Goal: Task Accomplishment & Management: Complete application form

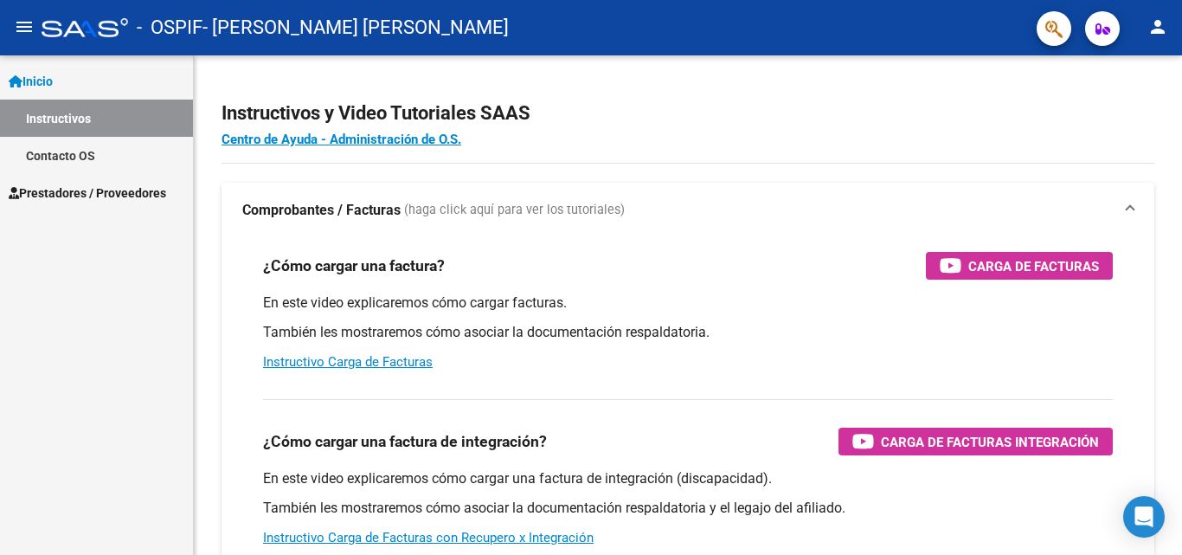
click at [110, 186] on span "Prestadores / Proveedores" at bounding box center [87, 192] width 157 height 19
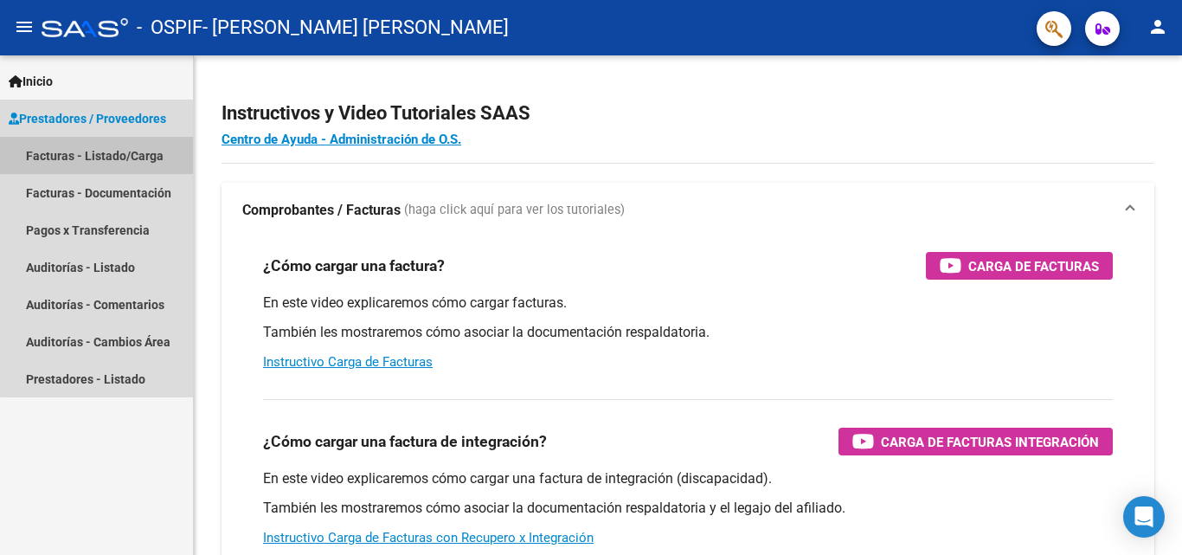
click at [111, 150] on link "Facturas - Listado/Carga" at bounding box center [96, 155] width 193 height 37
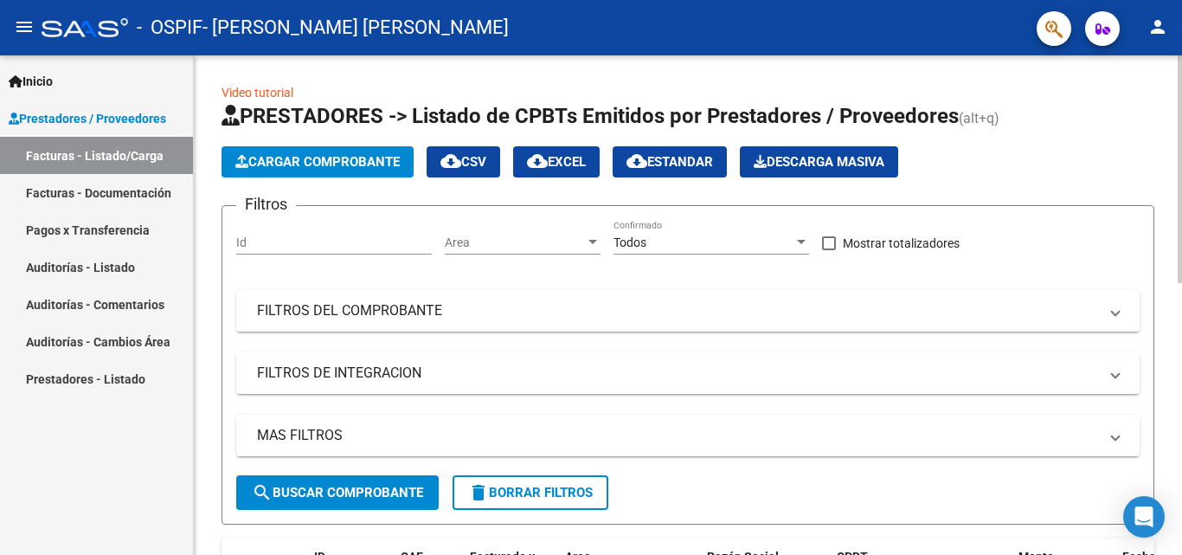
click at [263, 161] on span "Cargar Comprobante" at bounding box center [317, 162] width 164 height 16
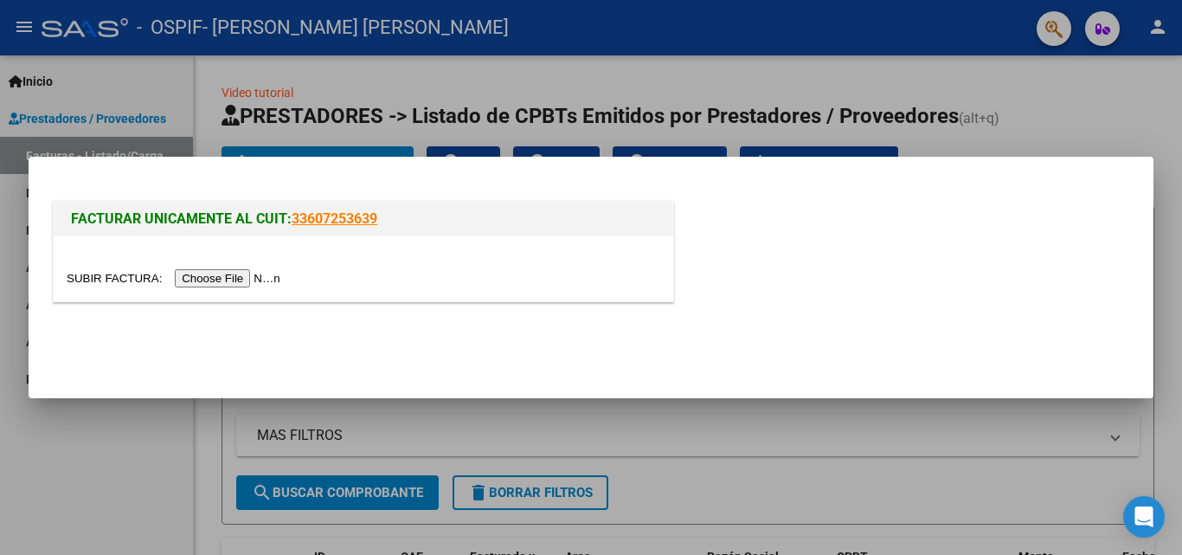
click at [198, 278] on input "file" at bounding box center [176, 278] width 219 height 18
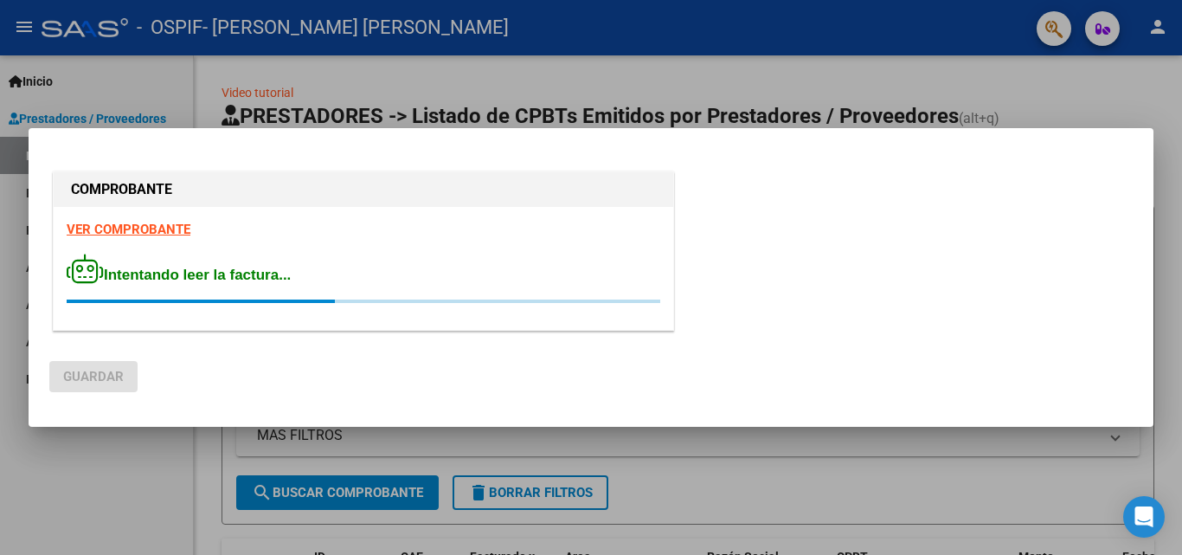
click at [268, 70] on div "COMPROBANTE VER COMPROBANTE Intentando leer la factura... [GEOGRAPHIC_DATA]" at bounding box center [591, 277] width 1182 height 555
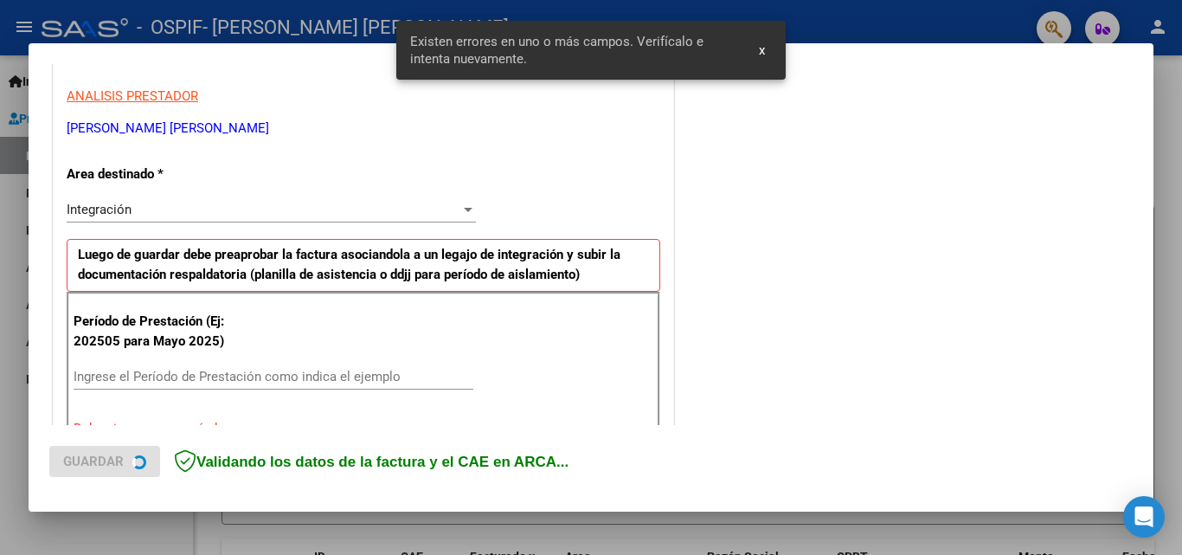
scroll to position [390, 0]
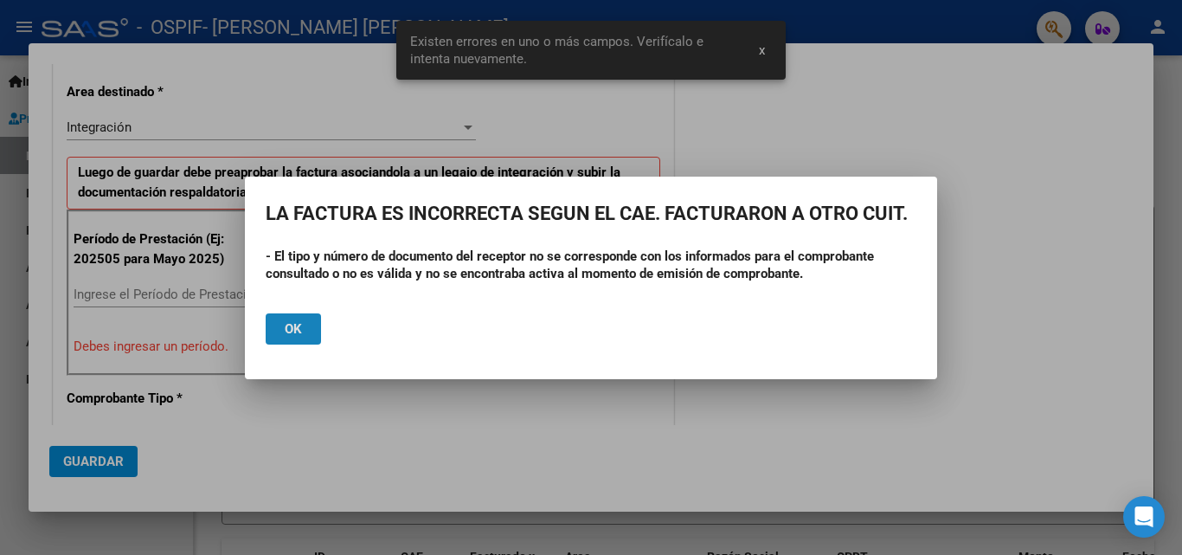
click at [298, 328] on span "Ok" at bounding box center [293, 329] width 17 height 16
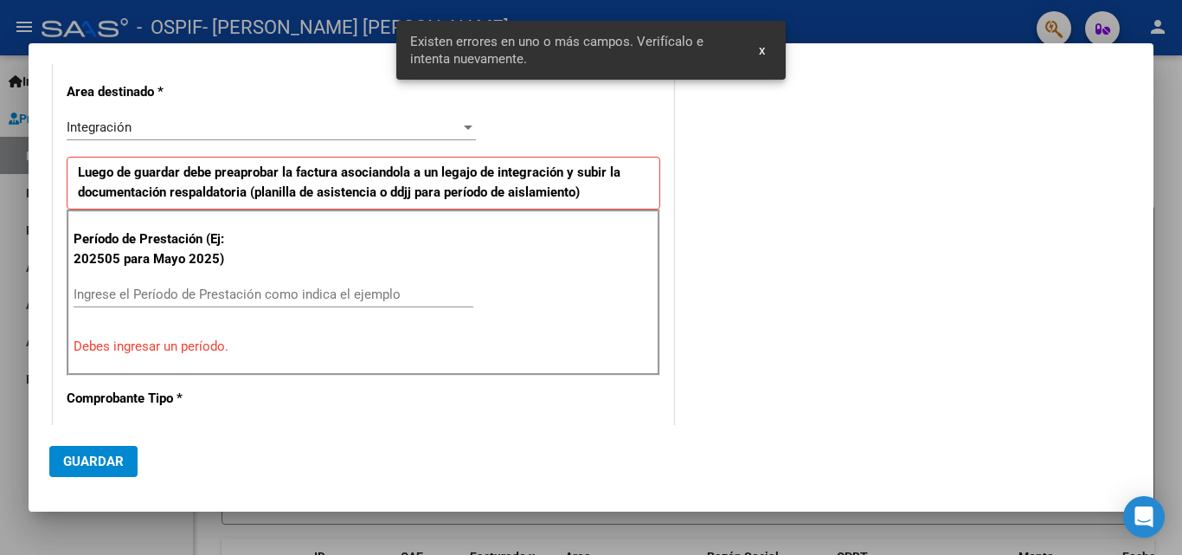
click at [298, 328] on div "Período de Prestación (Ej: 202505 para Mayo 2025) Ingrese el Período de Prestac…" at bounding box center [364, 292] width 594 height 166
click at [13, 416] on div at bounding box center [591, 277] width 1182 height 555
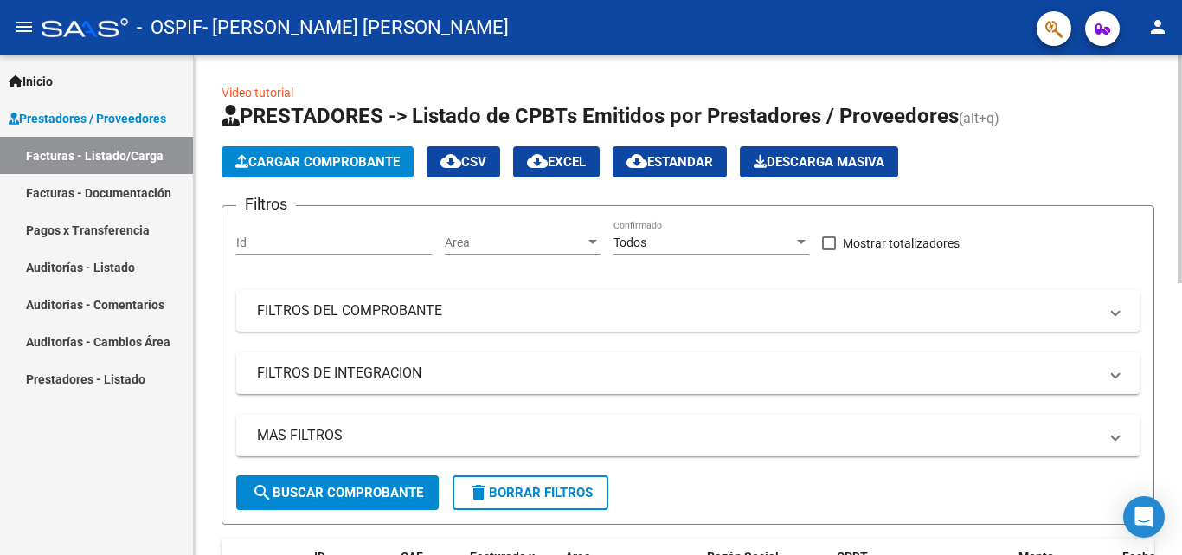
click at [285, 151] on button "Cargar Comprobante" at bounding box center [317, 161] width 192 height 31
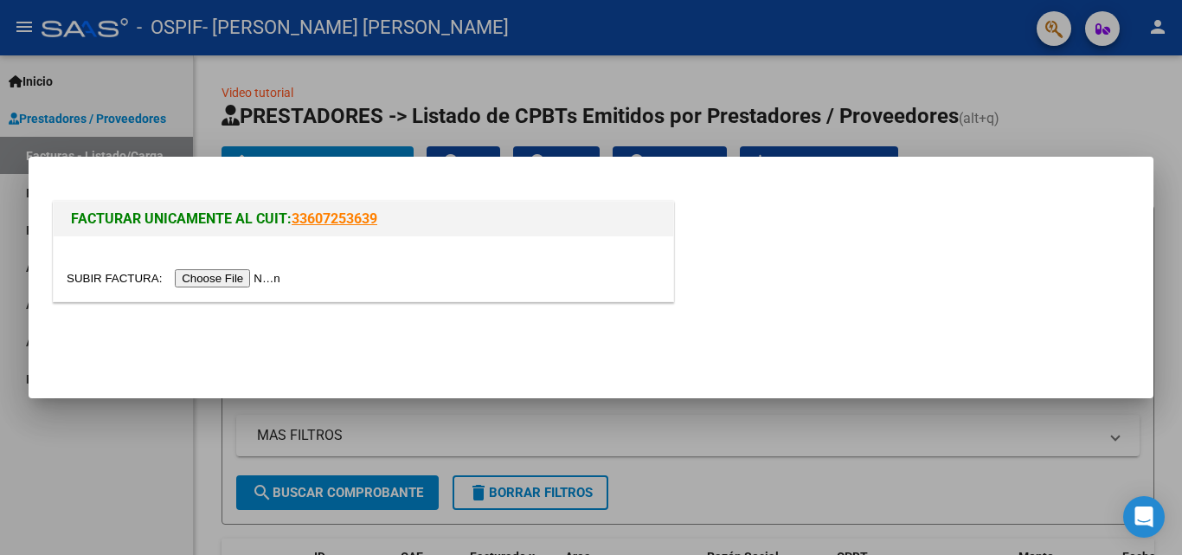
click at [244, 276] on input "file" at bounding box center [176, 278] width 219 height 18
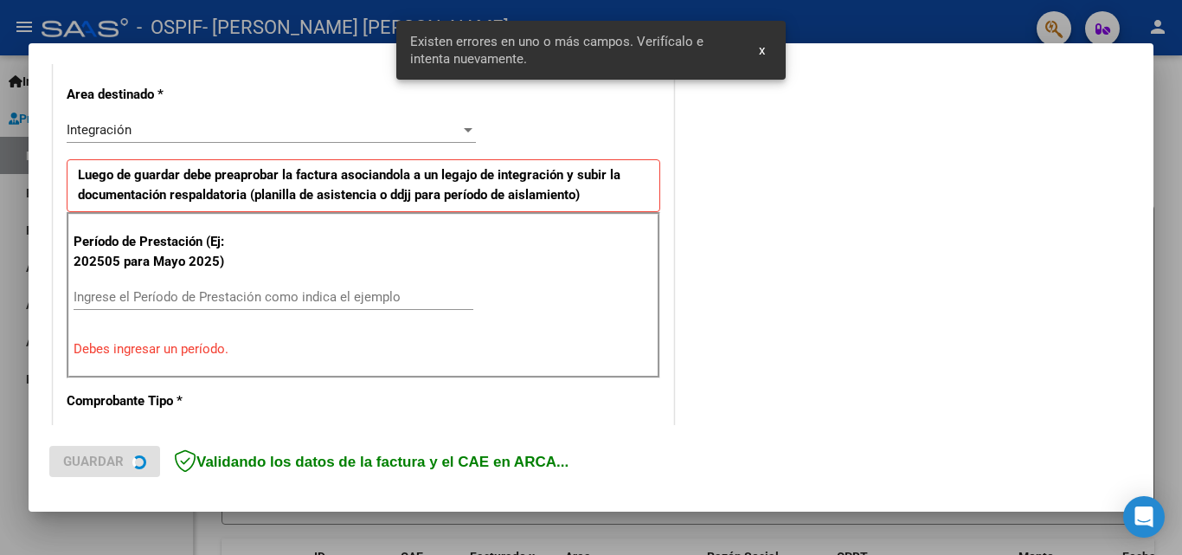
scroll to position [422, 0]
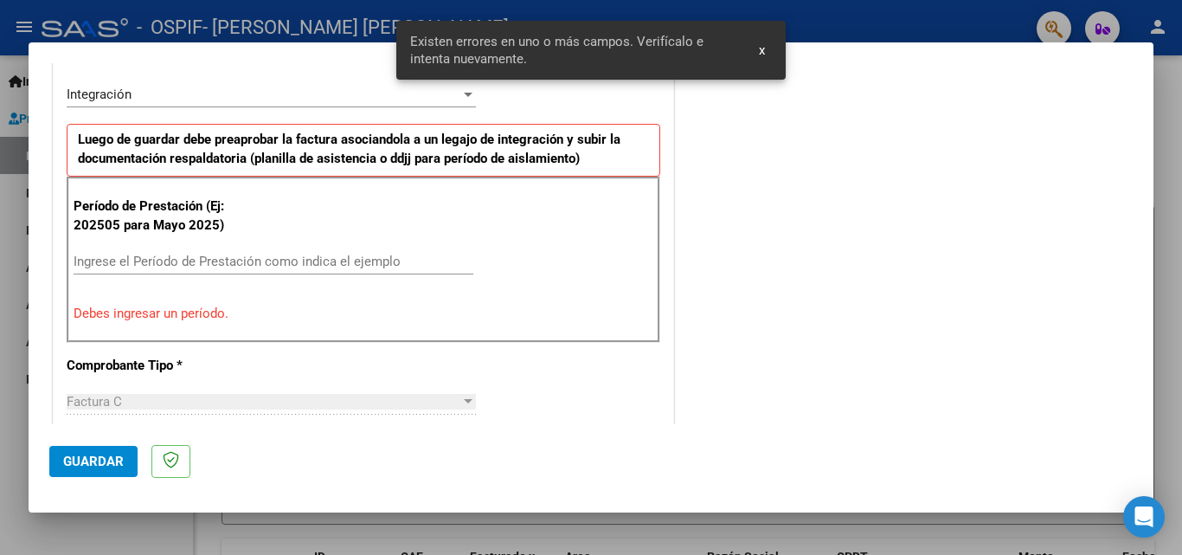
click at [214, 264] on input "Ingrese el Período de Prestación como indica el ejemplo" at bounding box center [274, 261] width 400 height 16
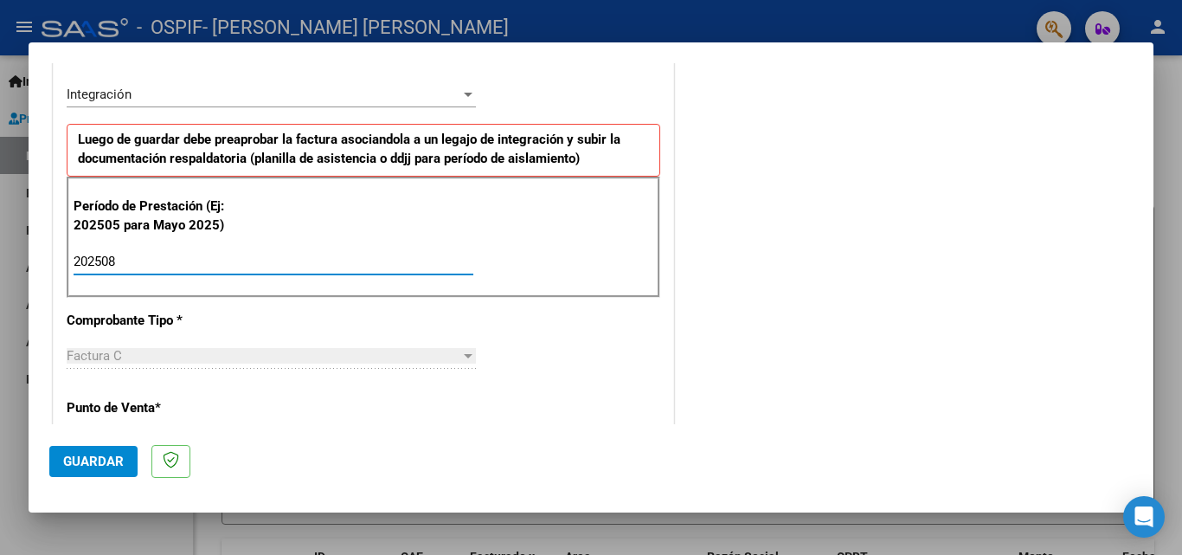
type input "202508"
click at [90, 455] on span "Guardar" at bounding box center [93, 461] width 61 height 16
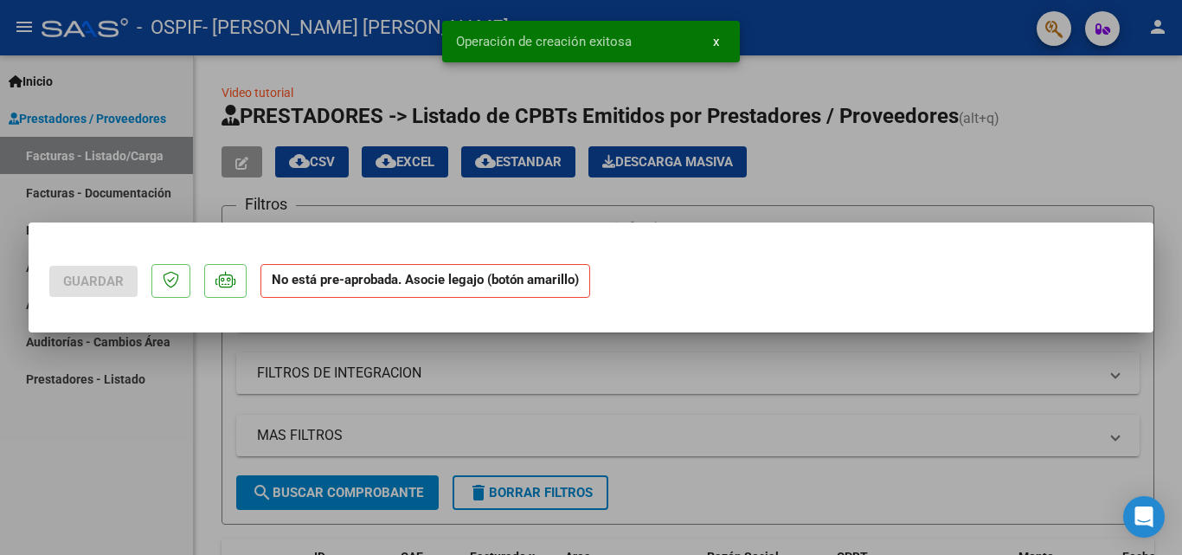
scroll to position [0, 0]
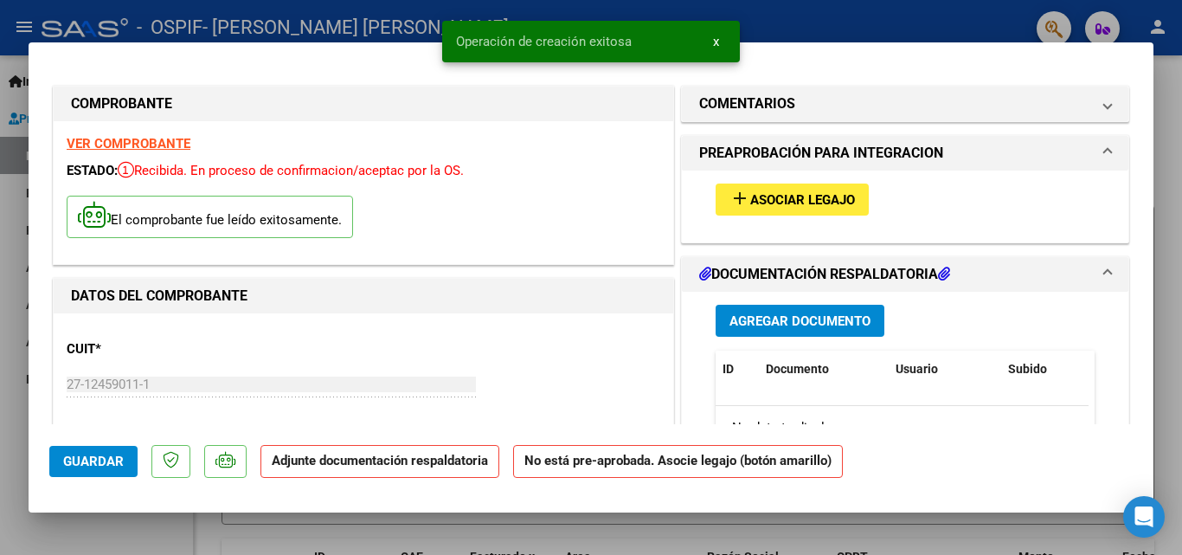
click at [733, 192] on mat-icon "add" at bounding box center [739, 198] width 21 height 21
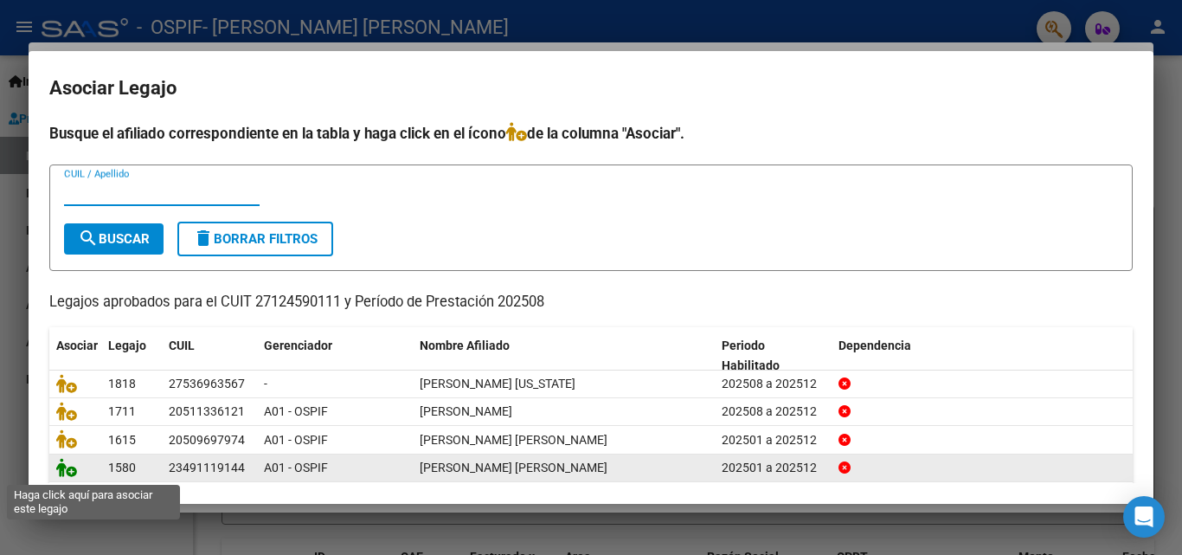
click at [67, 471] on icon at bounding box center [66, 467] width 21 height 19
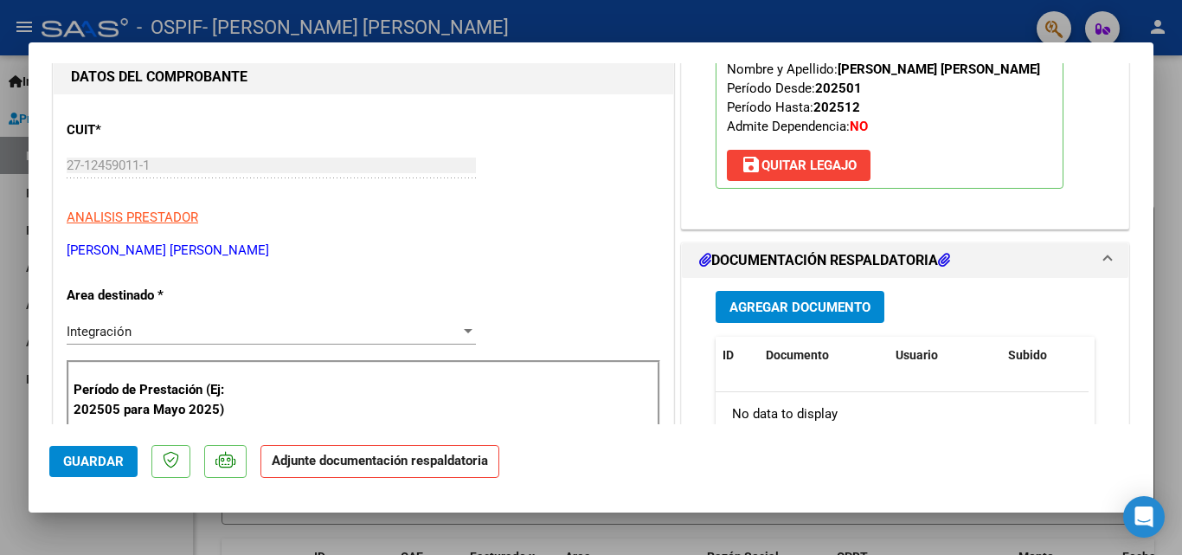
scroll to position [230, 0]
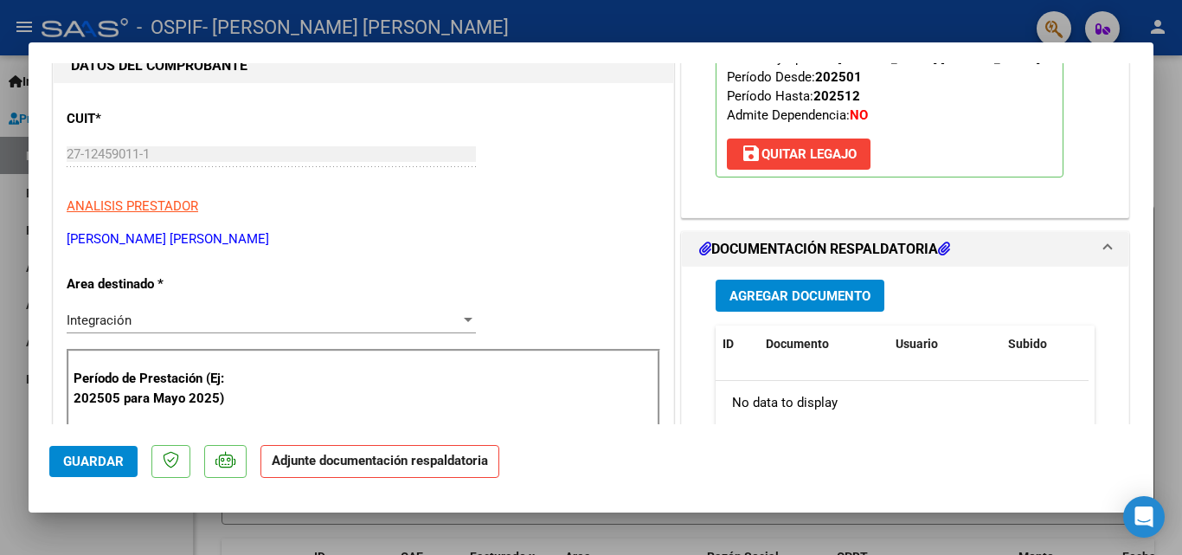
click at [739, 298] on span "Agregar Documento" at bounding box center [799, 296] width 141 height 16
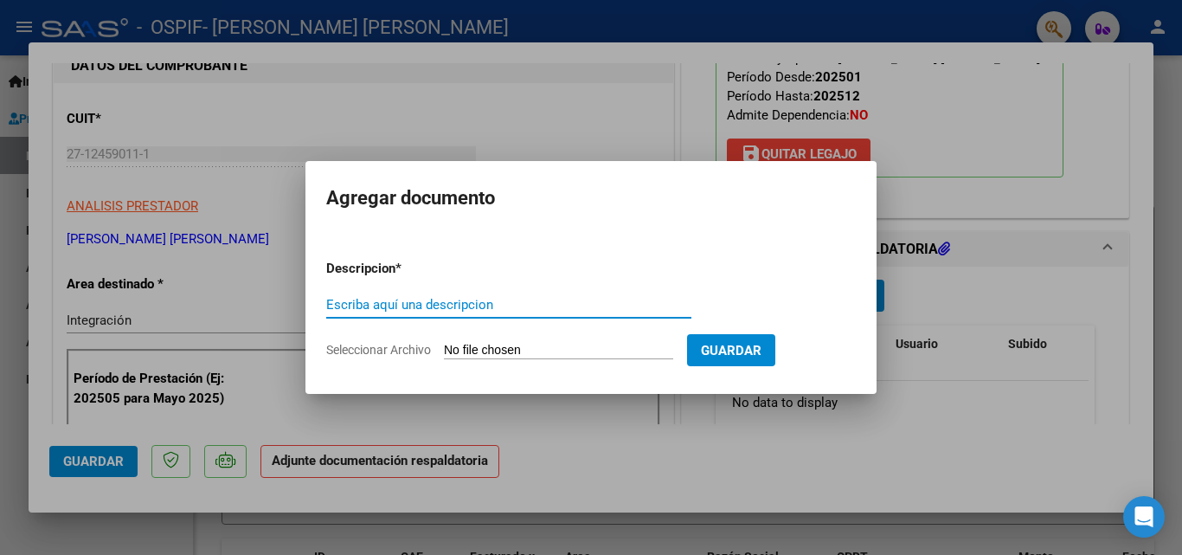
type input "F"
type input "[PERSON_NAME] DOCUMENTAL AGOSTO 2025"
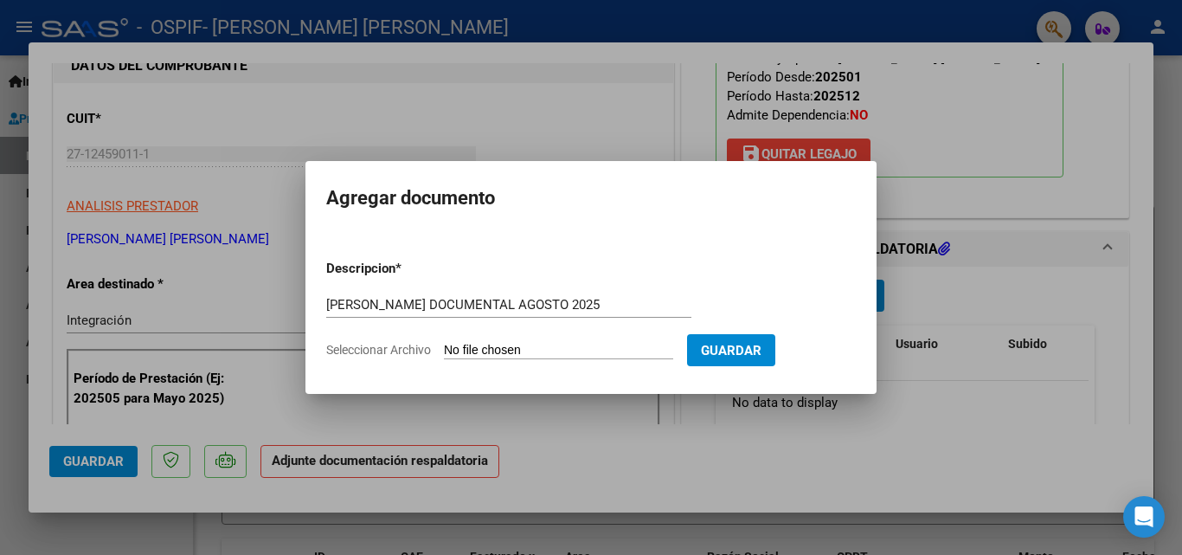
click at [376, 350] on span "Seleccionar Archivo" at bounding box center [378, 350] width 105 height 14
click at [444, 350] on input "Seleccionar Archivo" at bounding box center [558, 351] width 229 height 16
type input "C:\fakepath\[PERSON_NAME] documental agosto 2025.pdf"
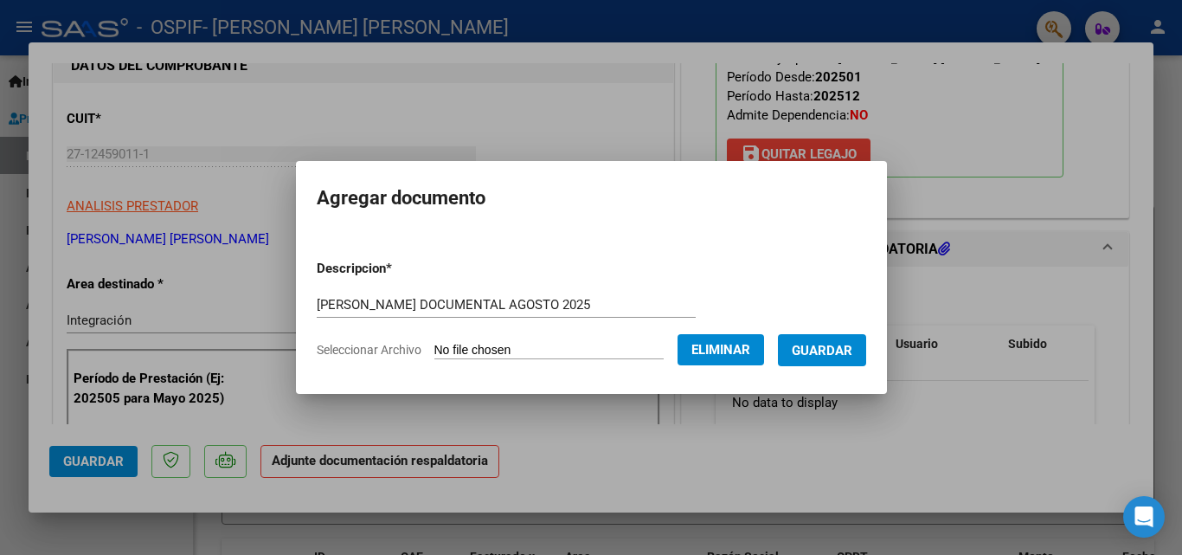
click at [852, 352] on span "Guardar" at bounding box center [822, 351] width 61 height 16
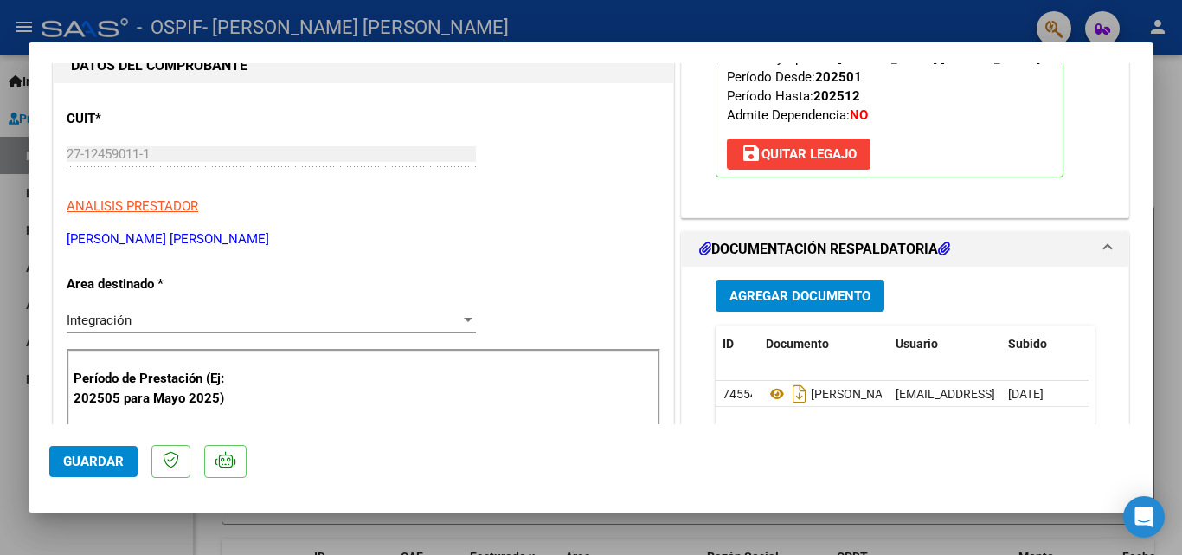
click at [106, 455] on span "Guardar" at bounding box center [93, 461] width 61 height 16
drag, startPoint x: 100, startPoint y: 525, endPoint x: 84, endPoint y: 461, distance: 66.1
click at [84, 461] on span "Guardar" at bounding box center [93, 461] width 61 height 16
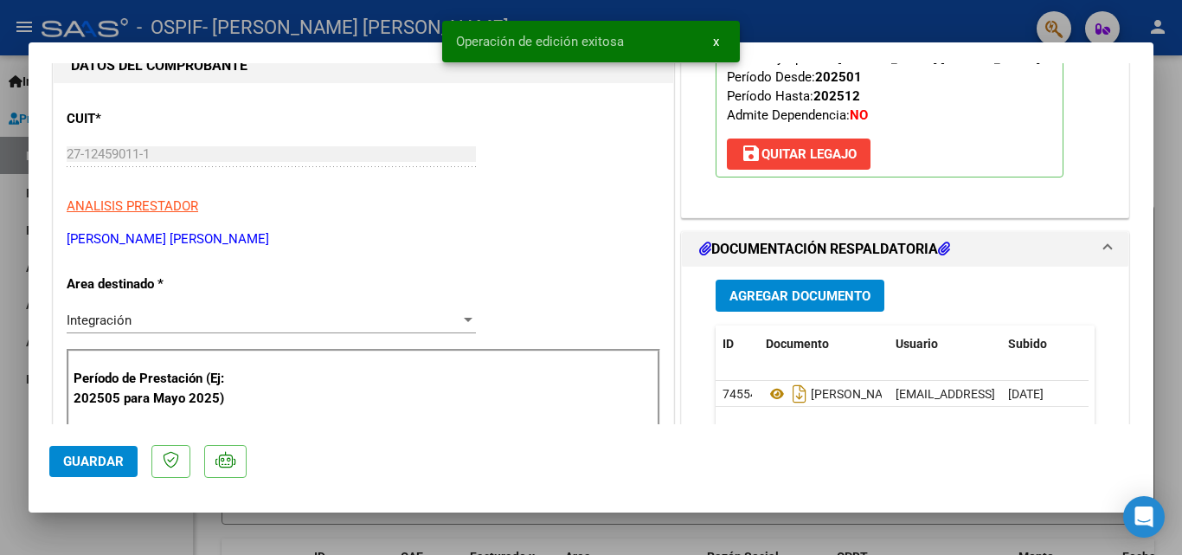
click at [105, 533] on div at bounding box center [591, 277] width 1182 height 555
type input "$ 0,00"
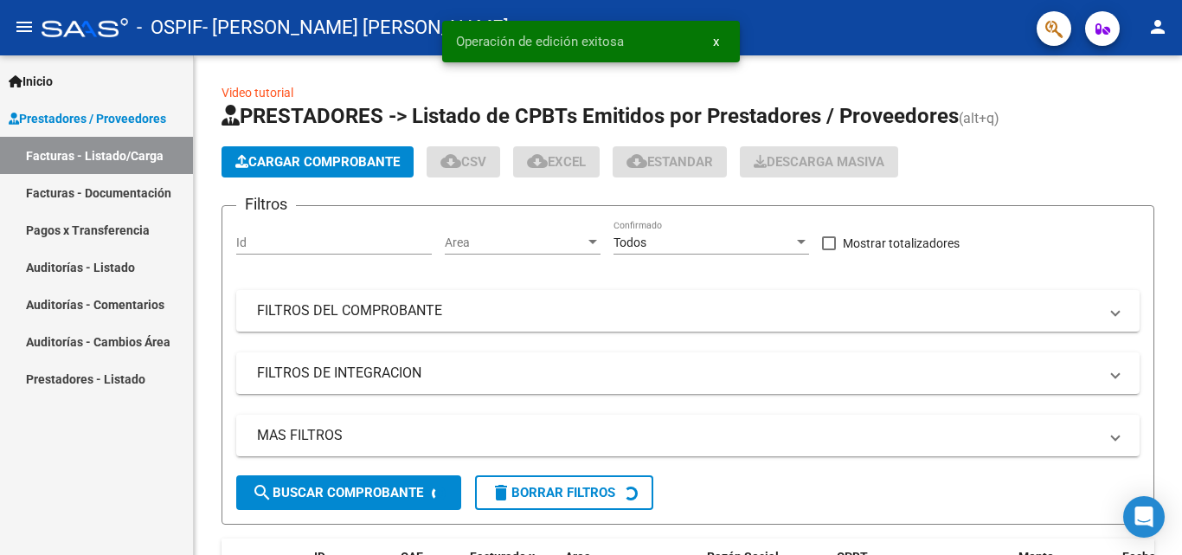
click at [105, 533] on div "Inicio Instructivos Contacto OS Prestadores / Proveedores Facturas - Listado/Ca…" at bounding box center [96, 304] width 193 height 499
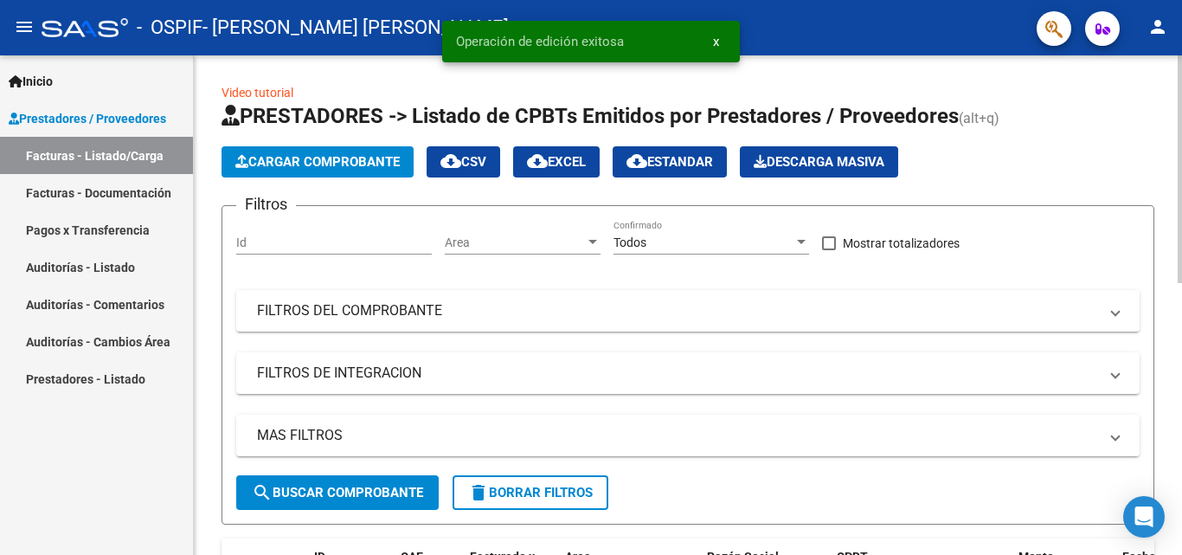
click at [356, 165] on span "Cargar Comprobante" at bounding box center [317, 162] width 164 height 16
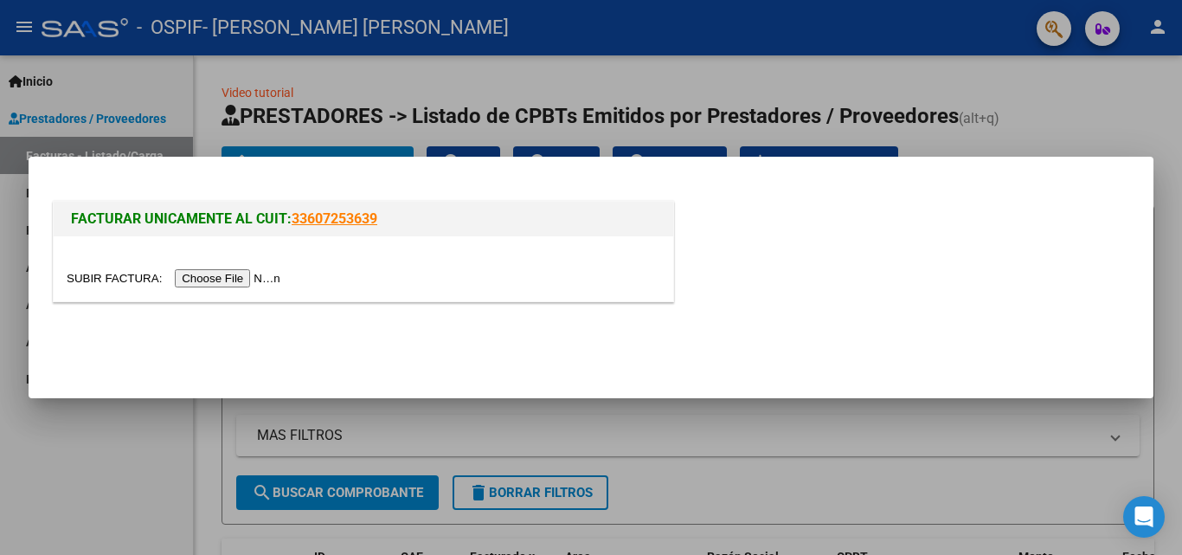
click at [209, 277] on input "file" at bounding box center [176, 278] width 219 height 18
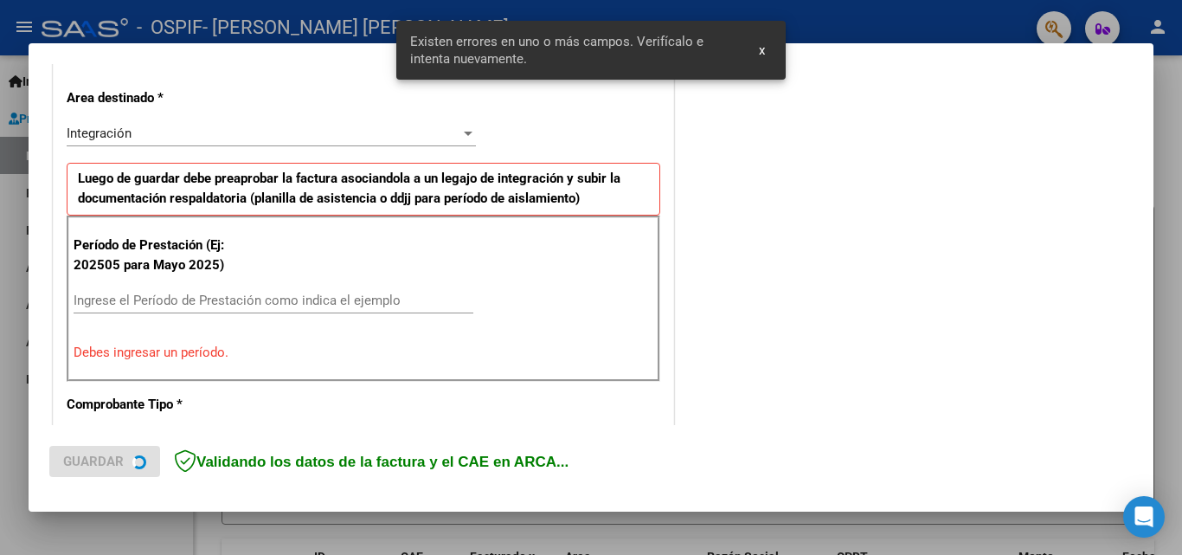
scroll to position [390, 0]
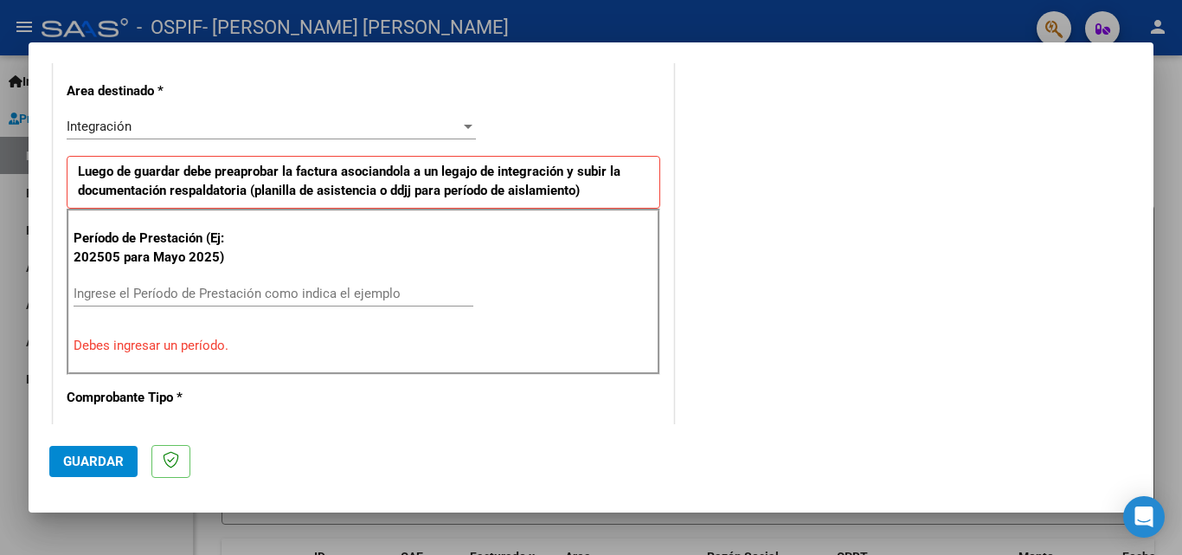
click at [389, 292] on input "Ingrese el Período de Prestación como indica el ejemplo" at bounding box center [274, 294] width 400 height 16
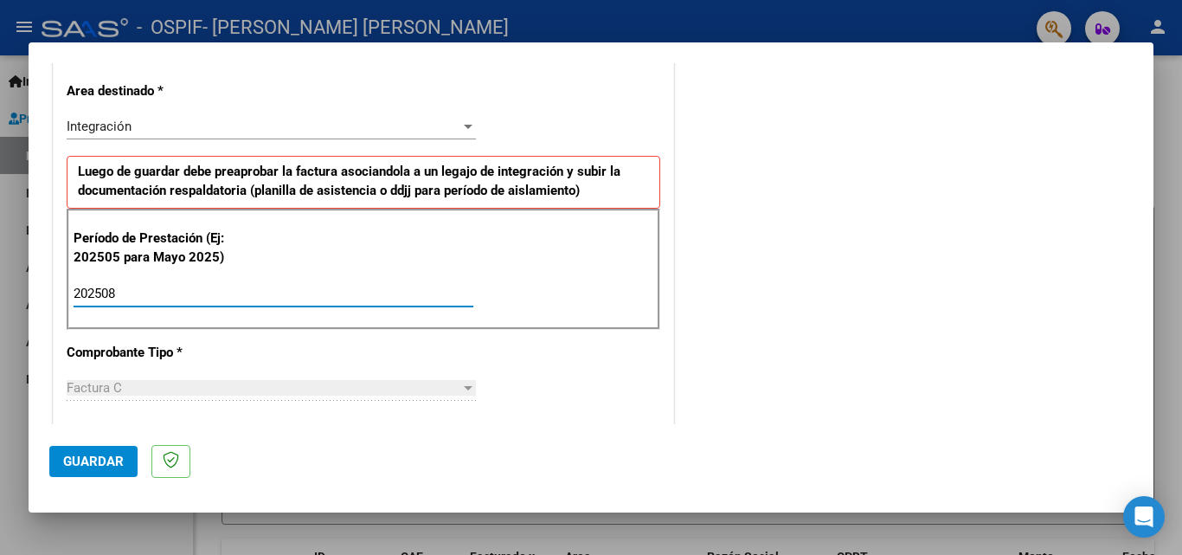
type input "202508"
click at [117, 465] on span "Guardar" at bounding box center [93, 461] width 61 height 16
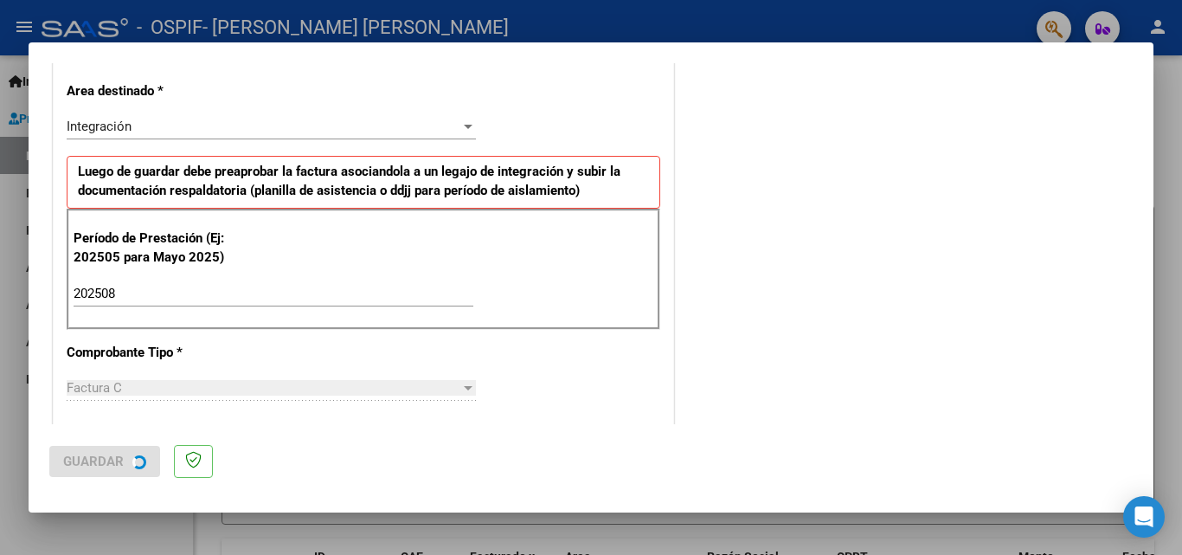
scroll to position [0, 0]
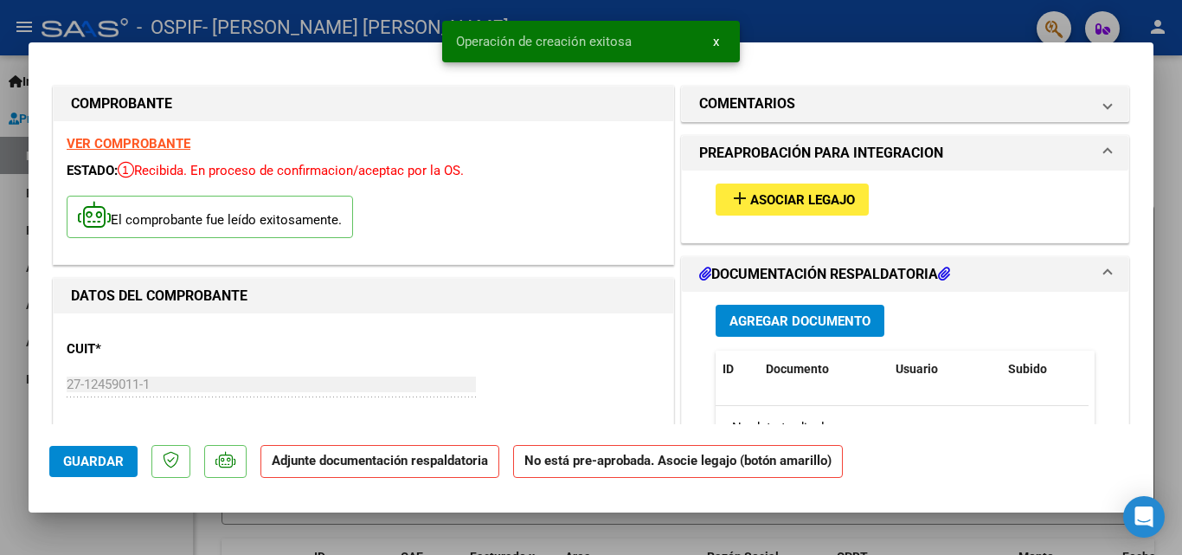
click at [729, 205] on mat-icon "add" at bounding box center [739, 198] width 21 height 21
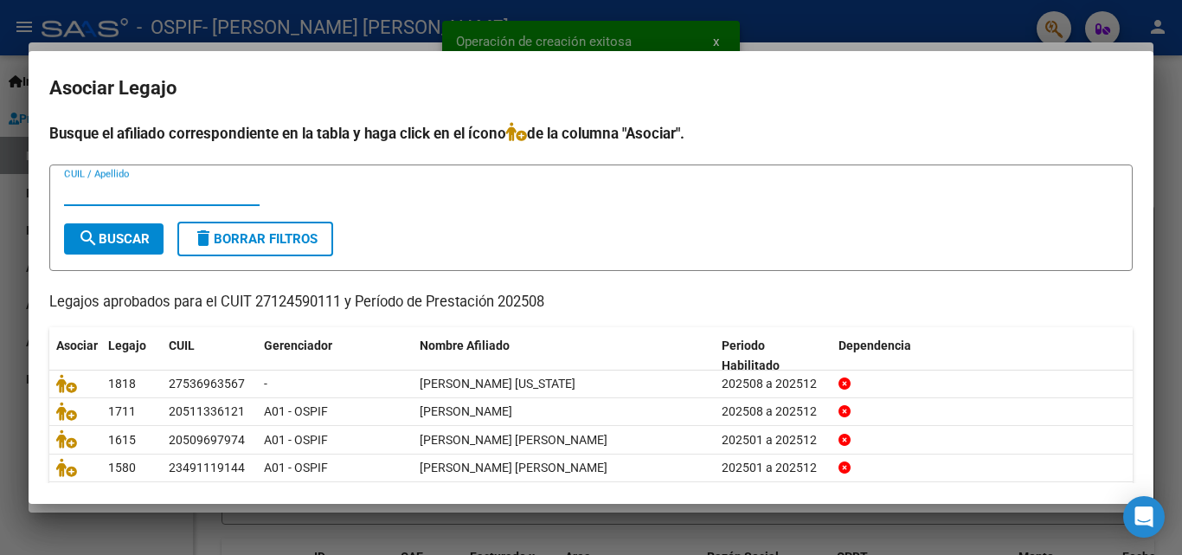
scroll to position [94, 0]
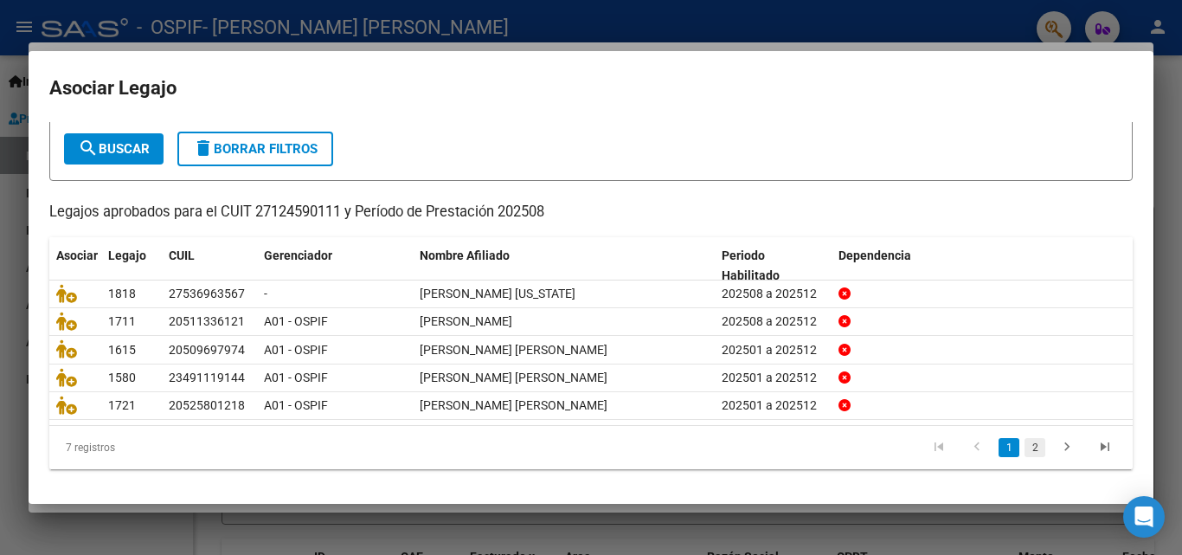
click at [1024, 450] on link "2" at bounding box center [1034, 447] width 21 height 19
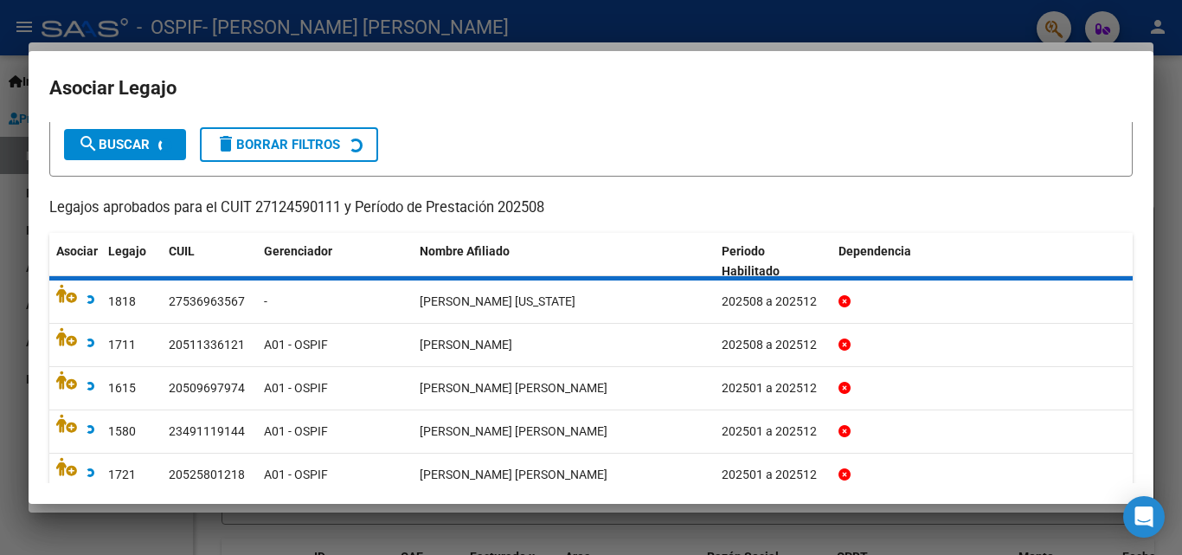
scroll to position [9, 0]
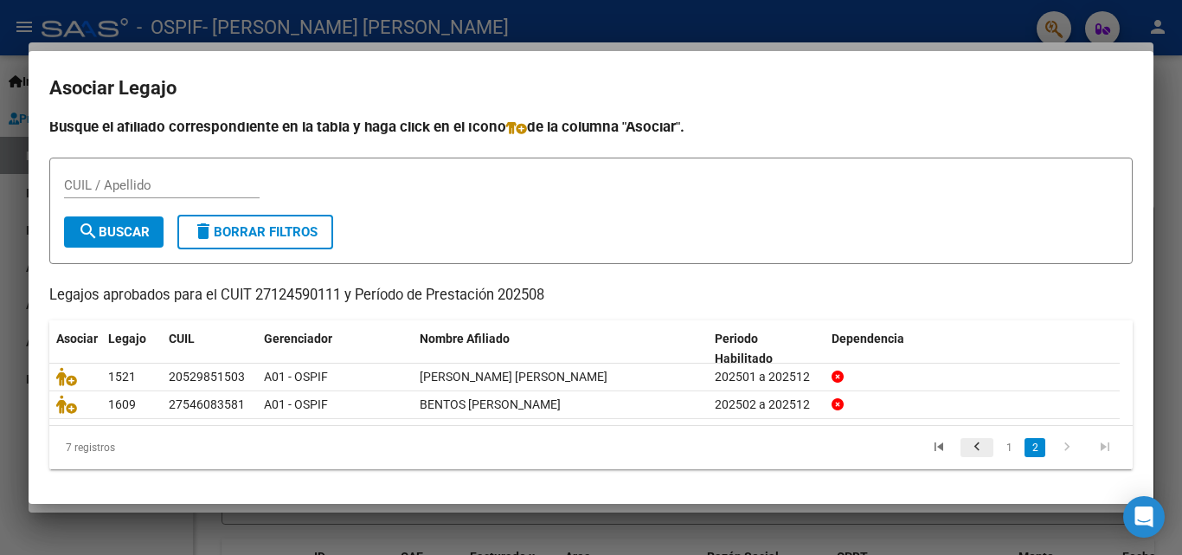
click at [966, 448] on icon "go to previous page" at bounding box center [977, 449] width 22 height 21
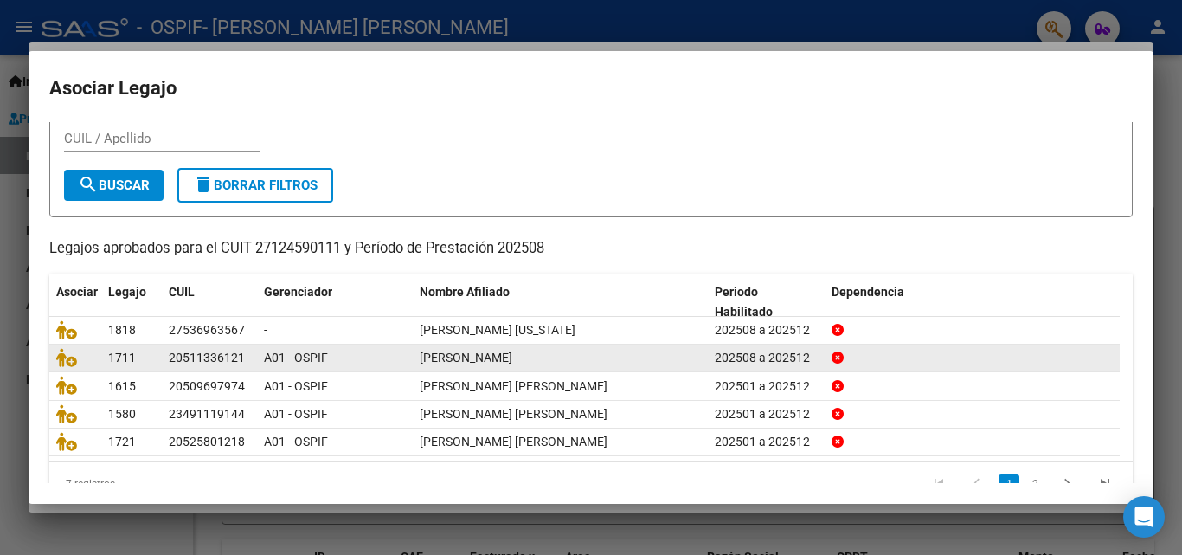
scroll to position [94, 0]
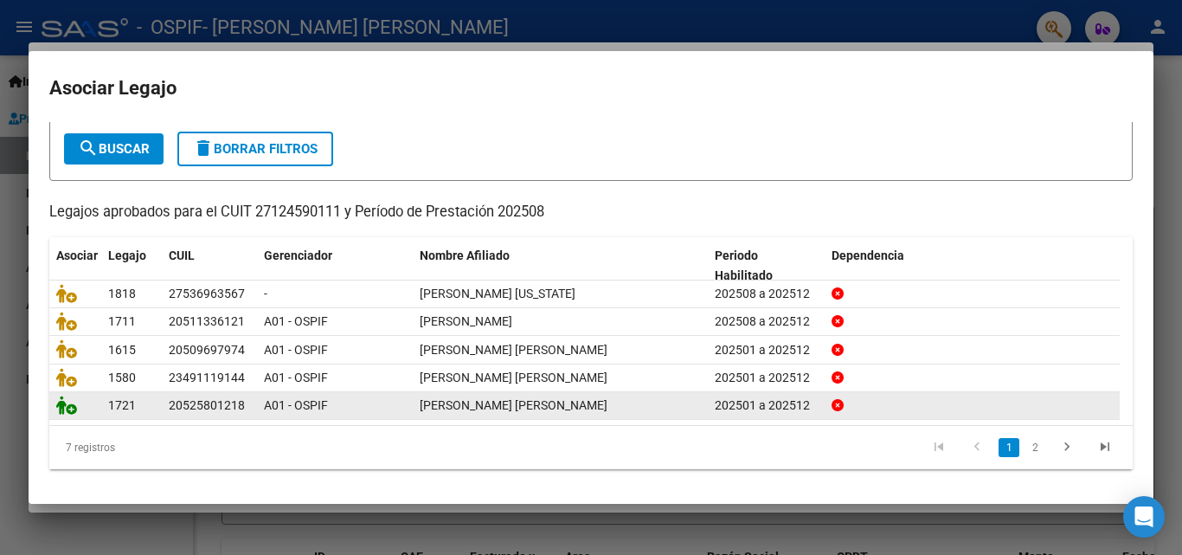
click at [67, 408] on icon at bounding box center [66, 404] width 21 height 19
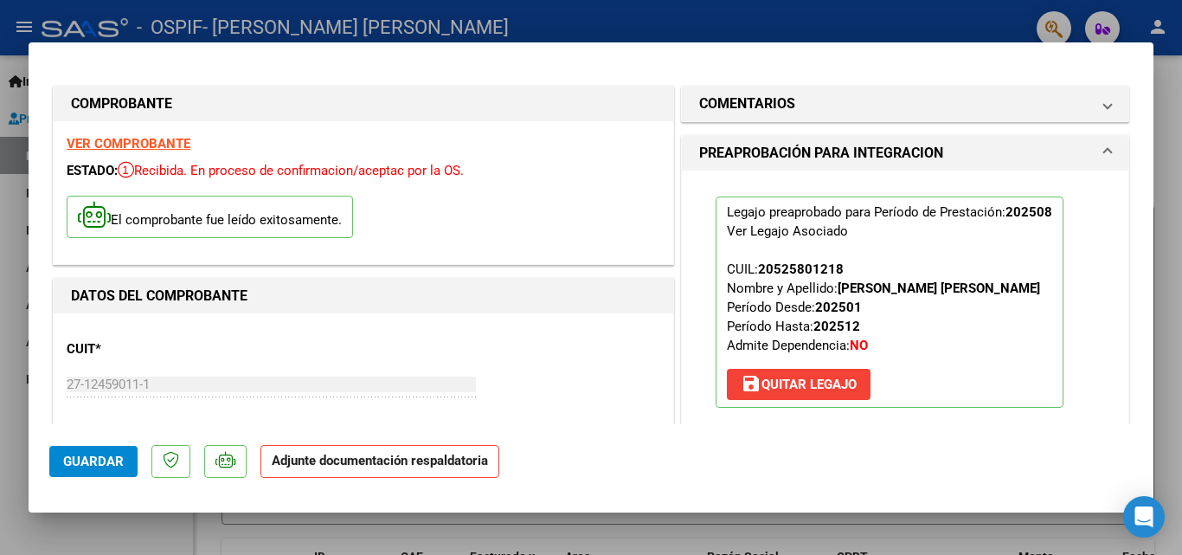
scroll to position [241, 0]
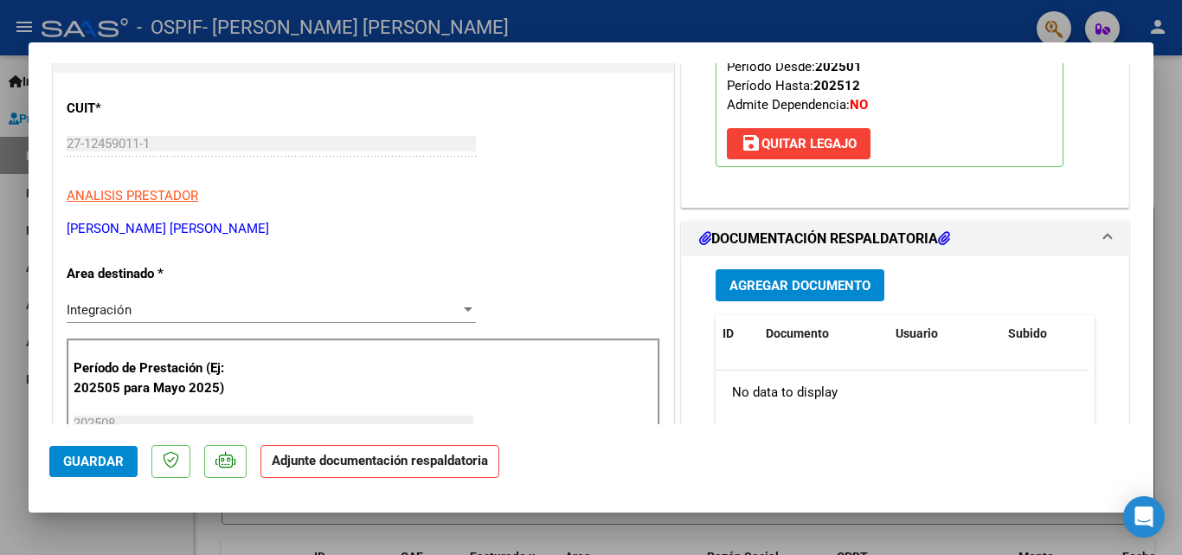
click at [799, 288] on span "Agregar Documento" at bounding box center [799, 286] width 141 height 16
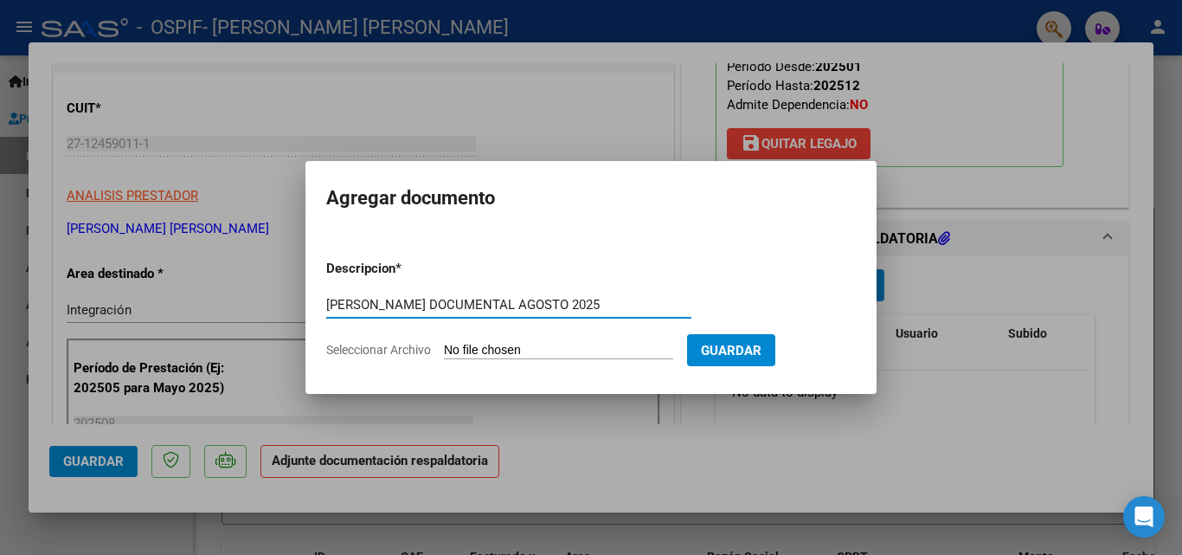
type input "[PERSON_NAME] DOCUMENTAL AGOSTO 2025"
click at [361, 346] on span "Seleccionar Archivo" at bounding box center [378, 350] width 105 height 14
click at [444, 346] on input "Seleccionar Archivo" at bounding box center [558, 351] width 229 height 16
type input "C:\fakepath\[PERSON_NAME] documental agosto 2025.pdf"
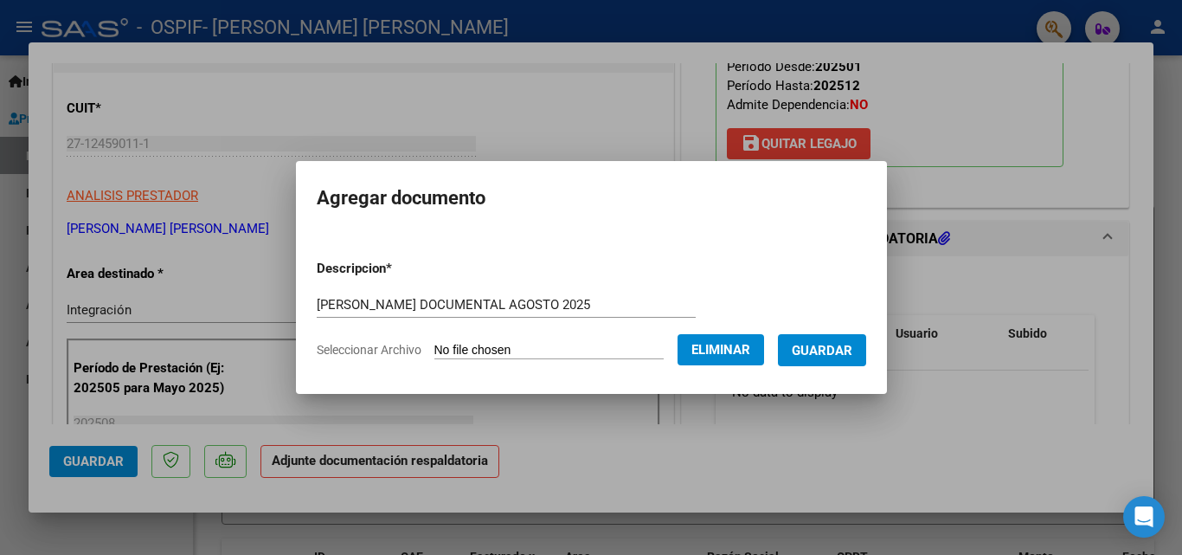
click at [848, 352] on span "Guardar" at bounding box center [822, 351] width 61 height 16
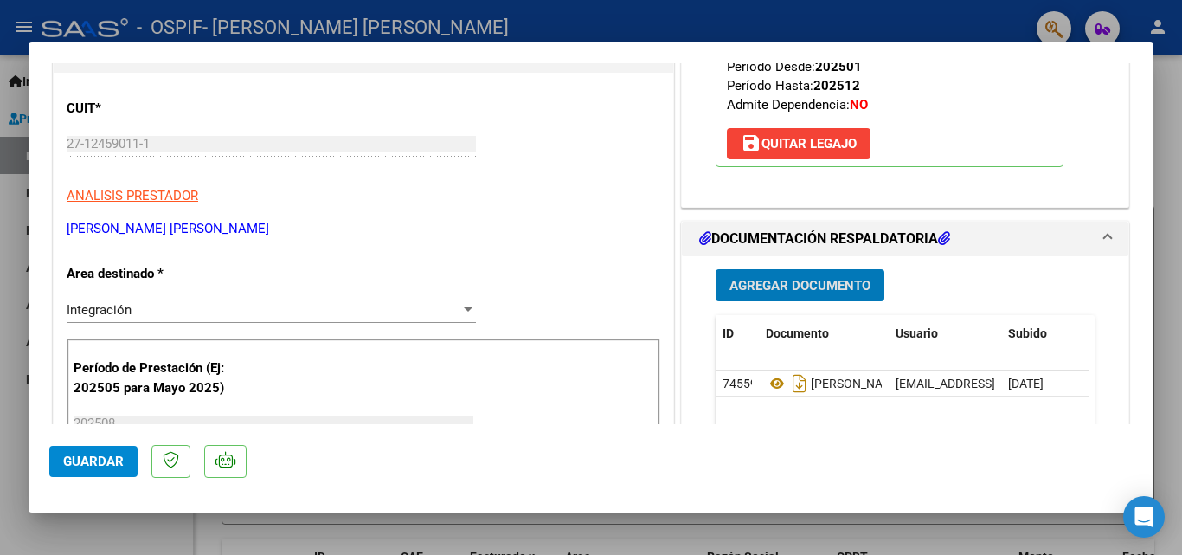
click at [112, 461] on span "Guardar" at bounding box center [93, 461] width 61 height 16
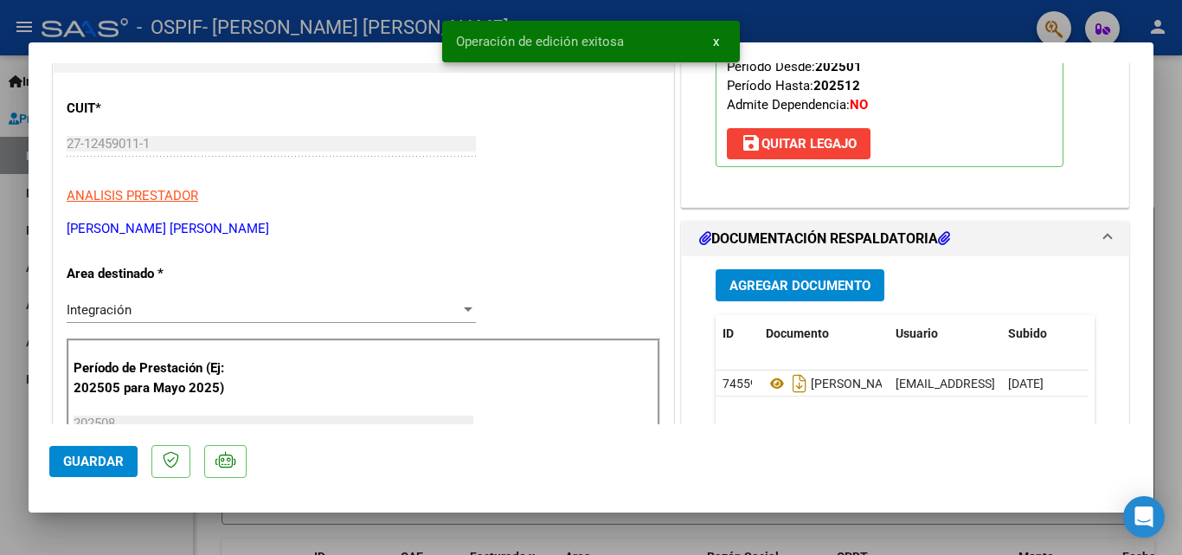
click at [185, 536] on div at bounding box center [591, 277] width 1182 height 555
type input "$ 0,00"
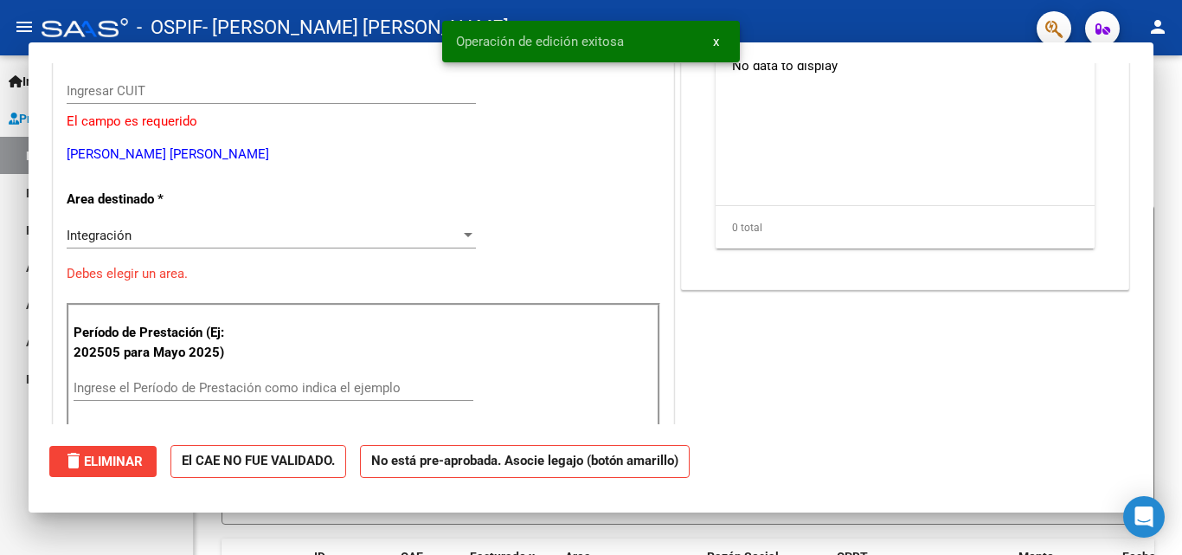
scroll to position [0, 0]
